Goal: Download file/media

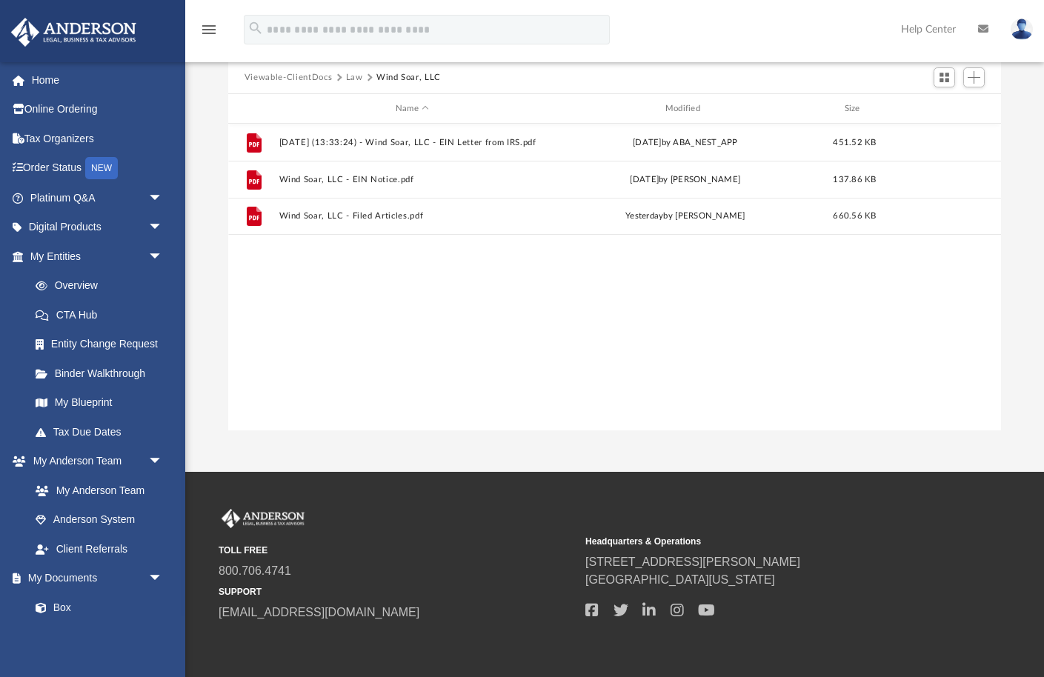
scroll to position [336, 773]
click at [356, 73] on button "Law" at bounding box center [354, 77] width 17 height 13
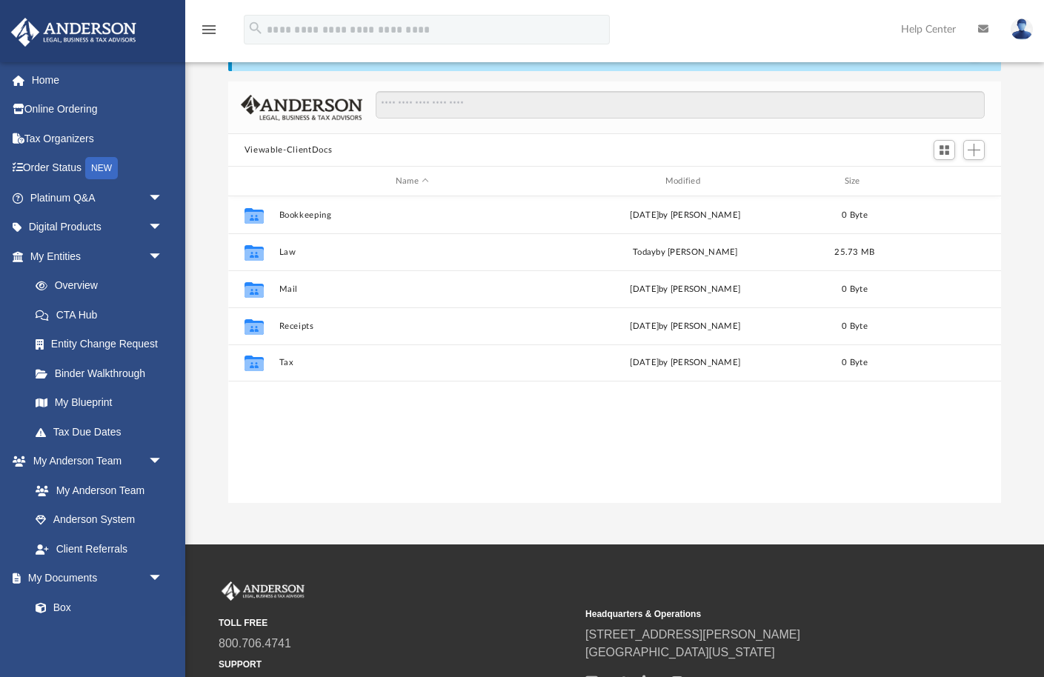
scroll to position [336, 773]
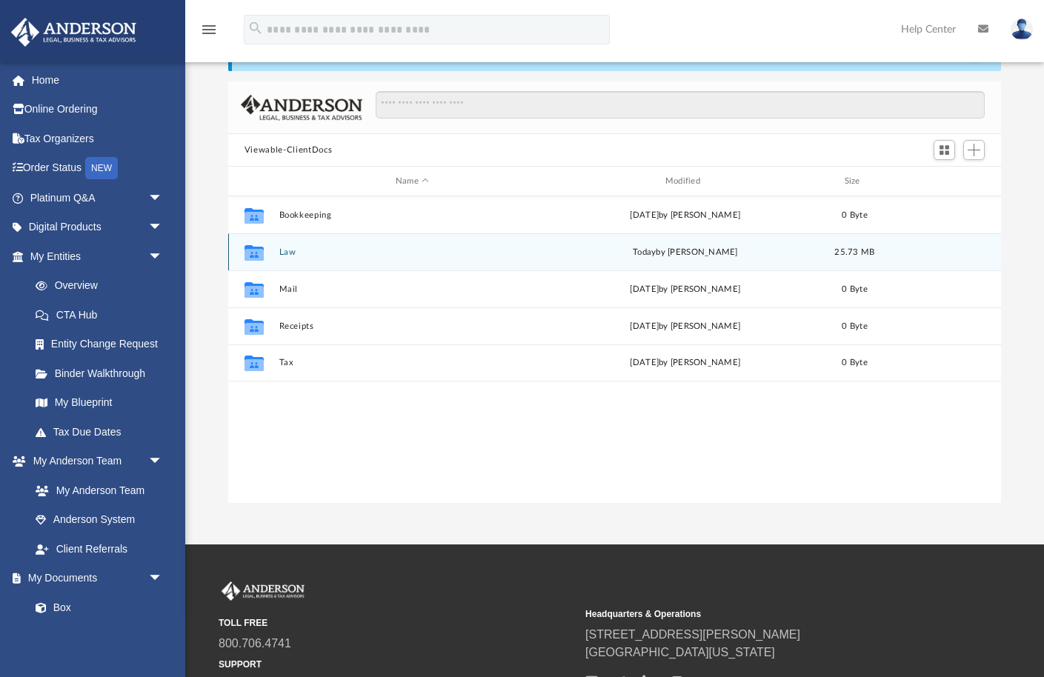
click at [294, 248] on button "Law" at bounding box center [412, 253] width 267 height 10
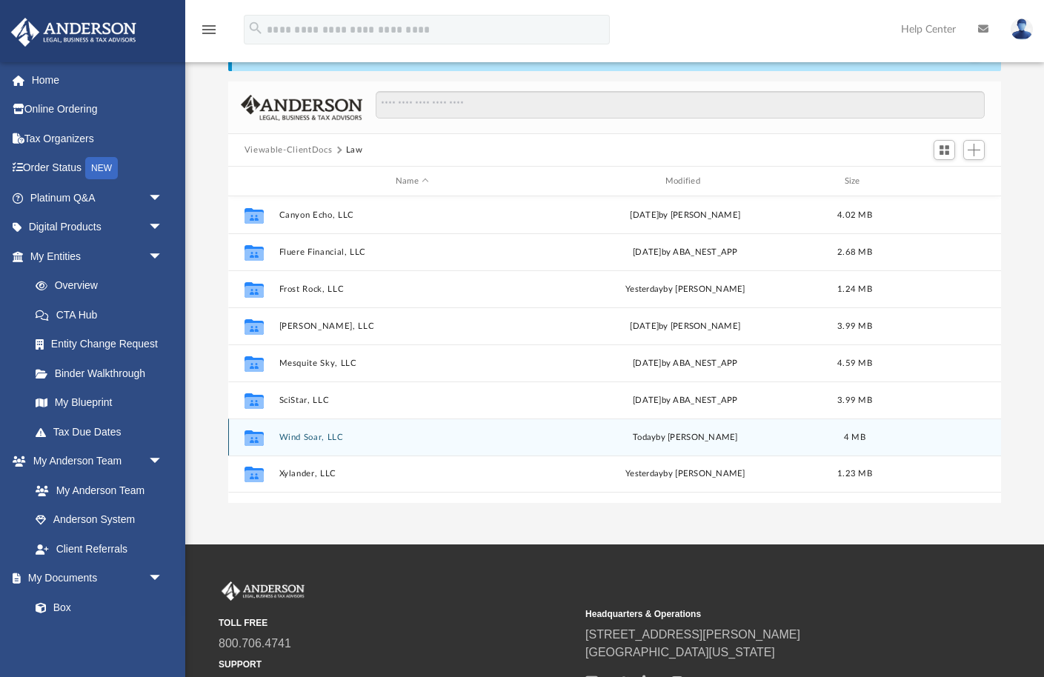
click at [297, 438] on button "Wind Soar, LLC" at bounding box center [412, 438] width 267 height 10
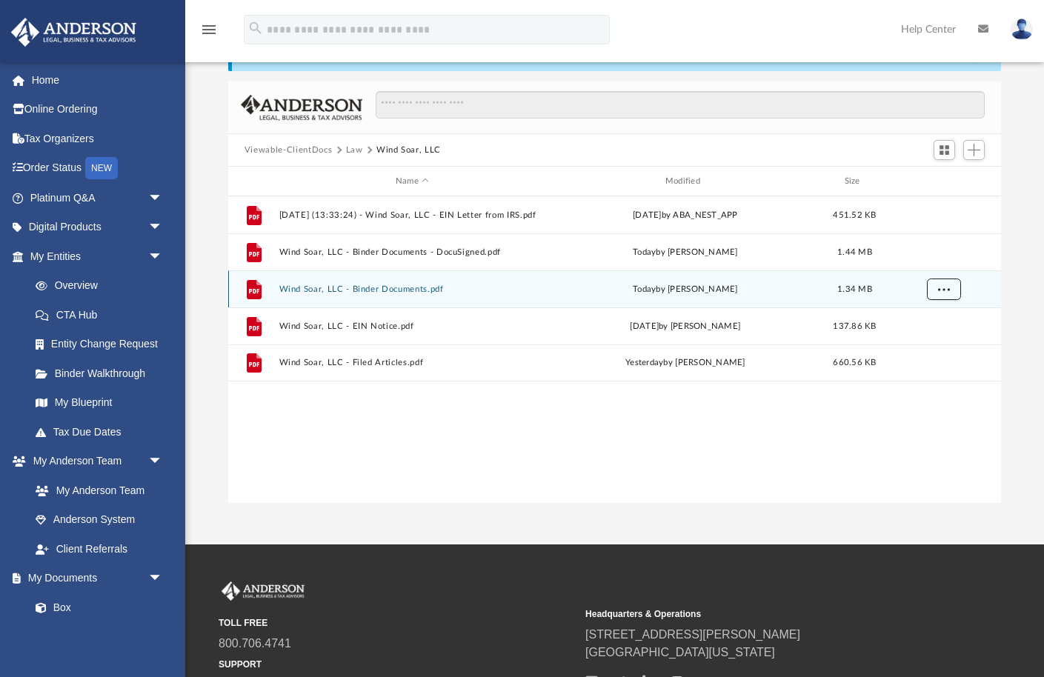
click at [944, 289] on span "More options" at bounding box center [944, 289] width 12 height 8
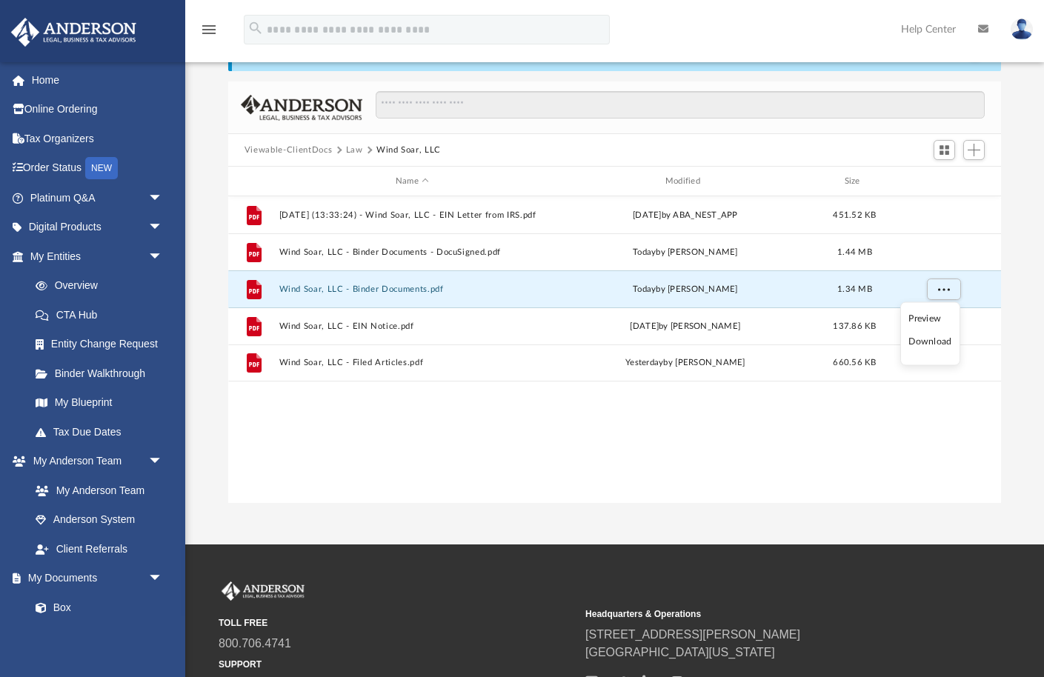
click at [935, 336] on li "Download" at bounding box center [930, 342] width 43 height 16
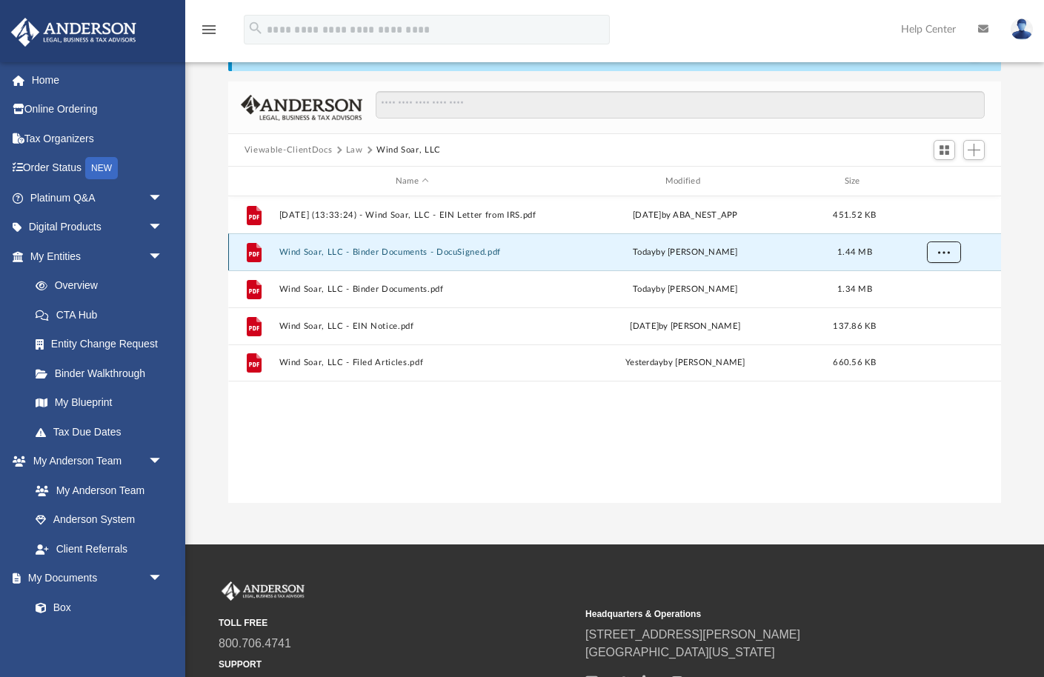
click at [941, 252] on span "More options" at bounding box center [944, 252] width 12 height 8
click at [938, 303] on li "Download" at bounding box center [930, 305] width 43 height 16
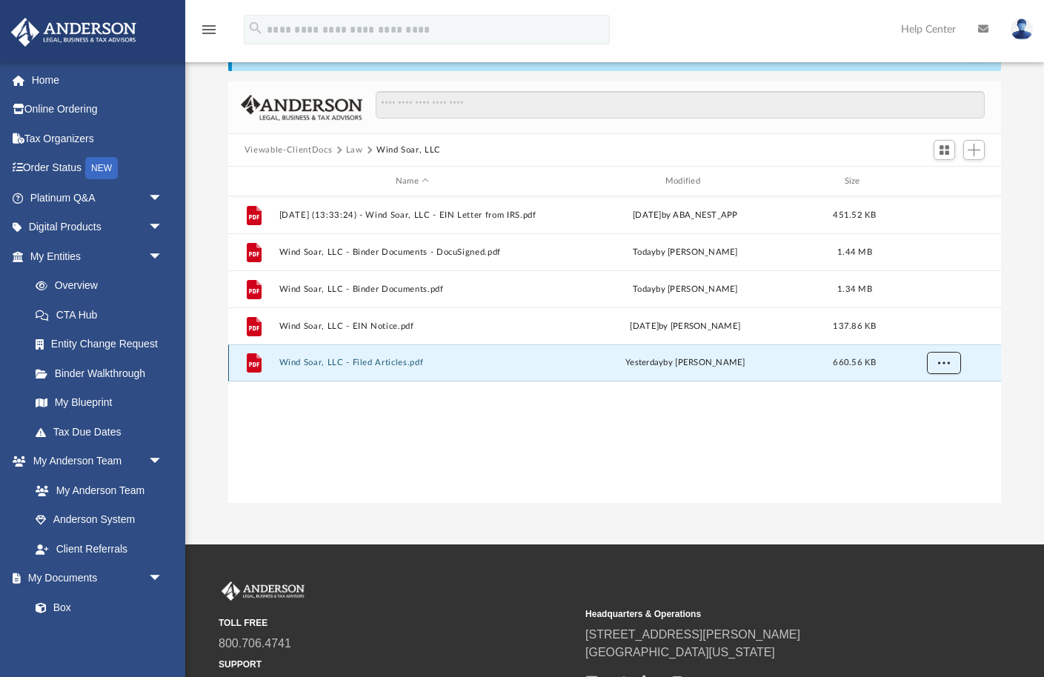
click at [947, 362] on span "More options" at bounding box center [944, 363] width 12 height 8
click at [938, 419] on li "Download" at bounding box center [930, 416] width 43 height 16
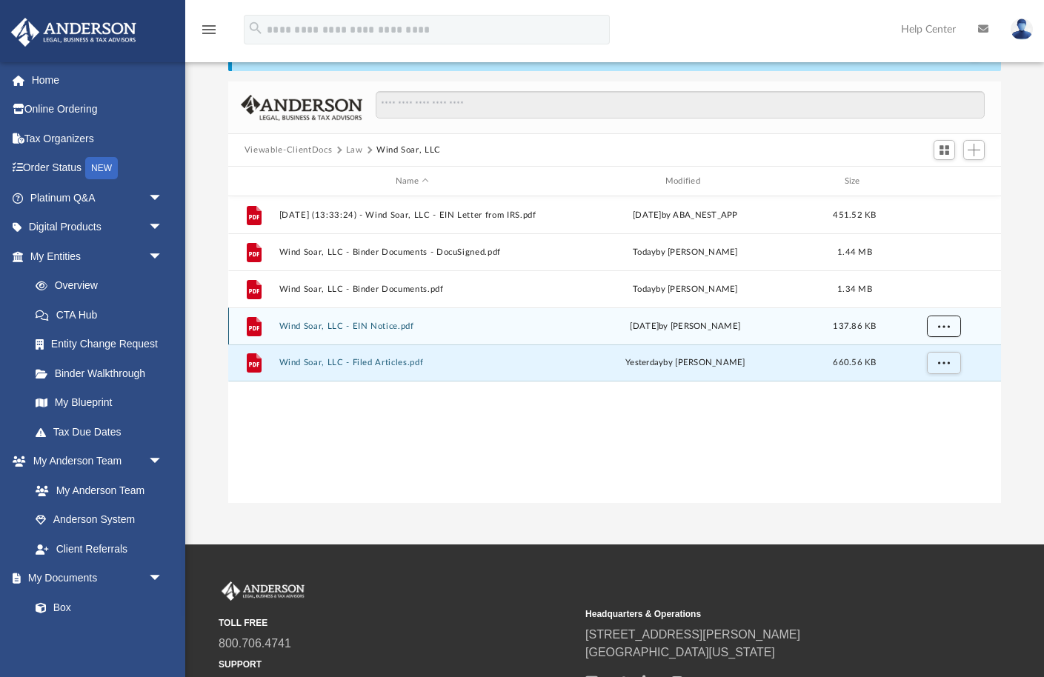
click at [941, 328] on span "More options" at bounding box center [944, 326] width 12 height 8
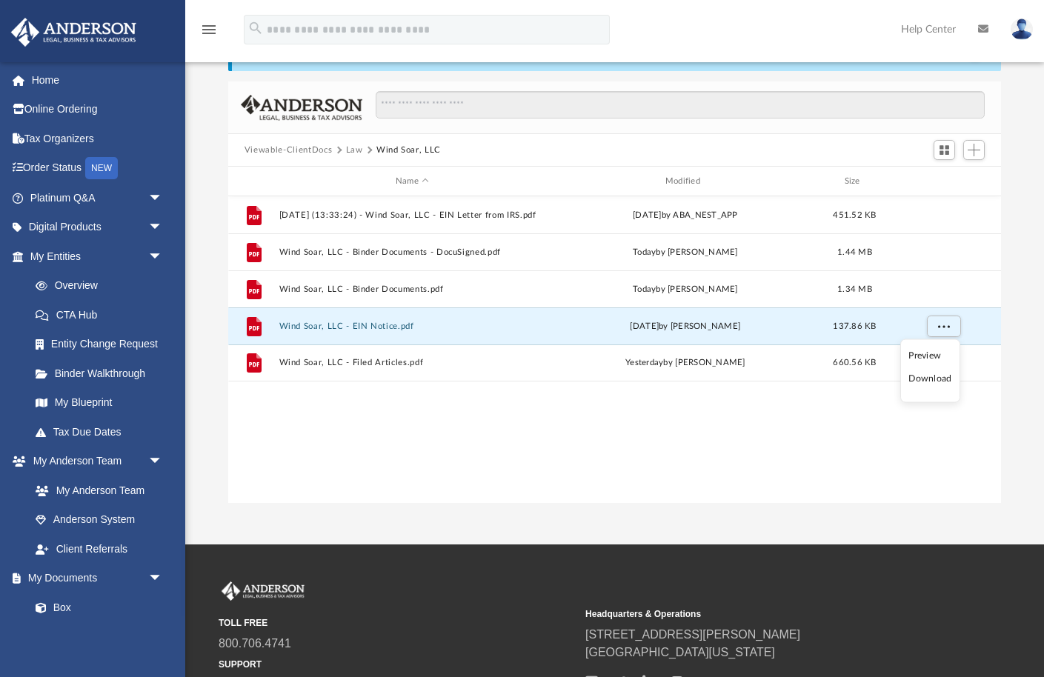
click at [934, 382] on li "Download" at bounding box center [930, 379] width 43 height 16
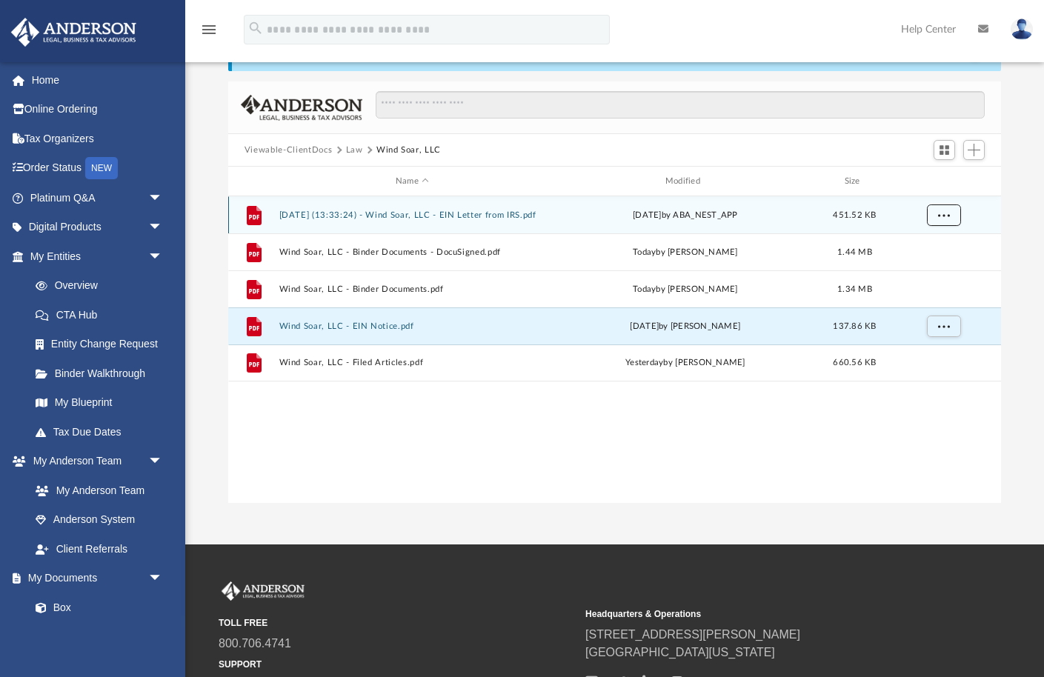
click at [943, 213] on span "More options" at bounding box center [944, 214] width 12 height 8
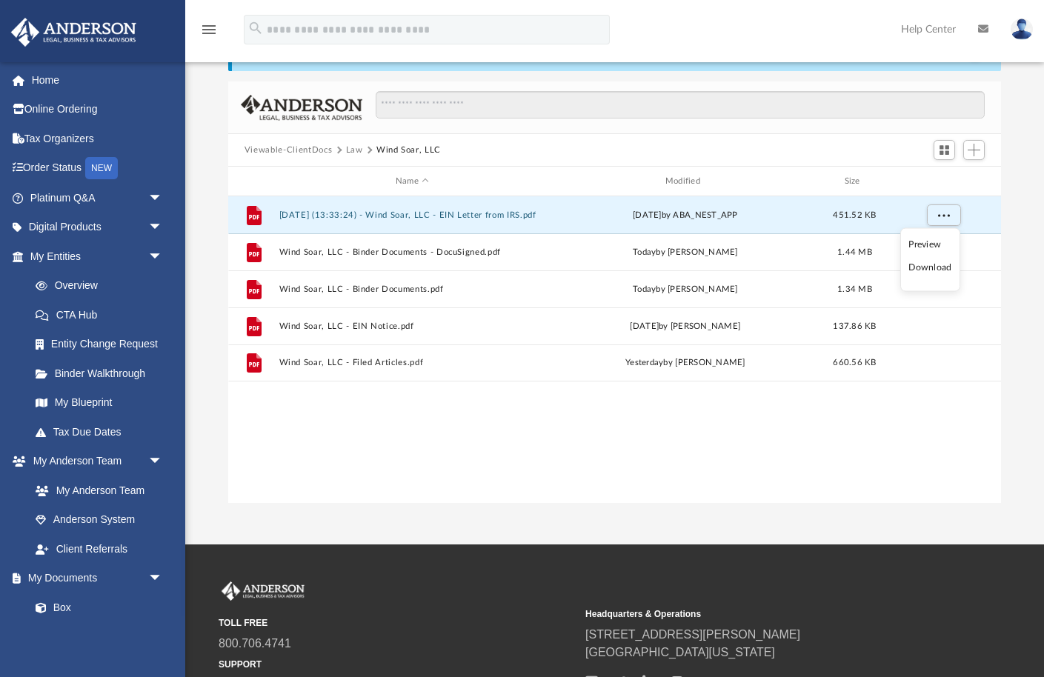
click at [934, 265] on li "Download" at bounding box center [930, 268] width 43 height 16
